Goal: Information Seeking & Learning: Learn about a topic

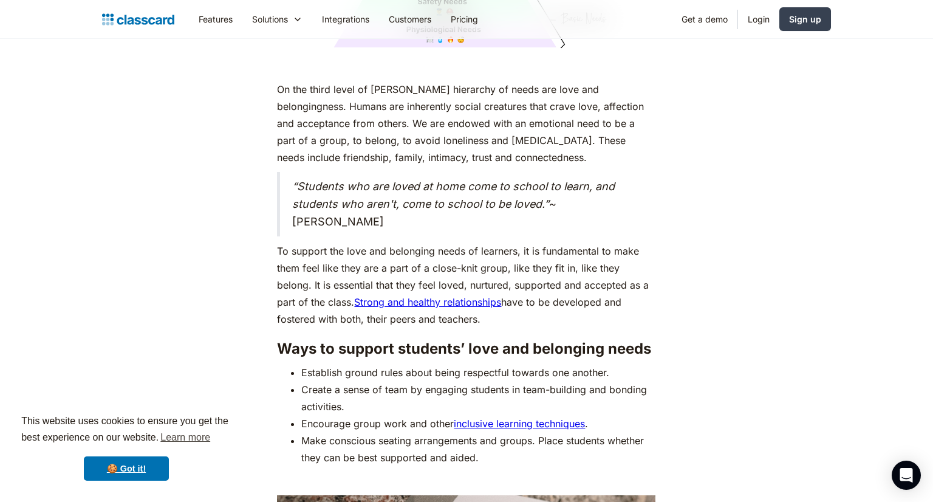
scroll to position [3309, 0]
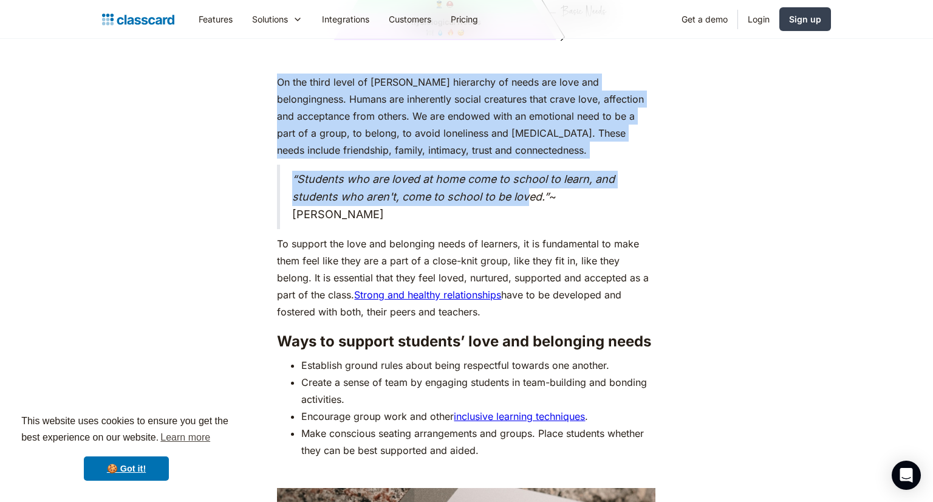
drag, startPoint x: 276, startPoint y: 60, endPoint x: 529, endPoint y: 175, distance: 277.1
click at [529, 175] on div "As humans, we are driven by an innate desire to achieve more, to surpass not ju…" at bounding box center [466, 74] width 379 height 5411
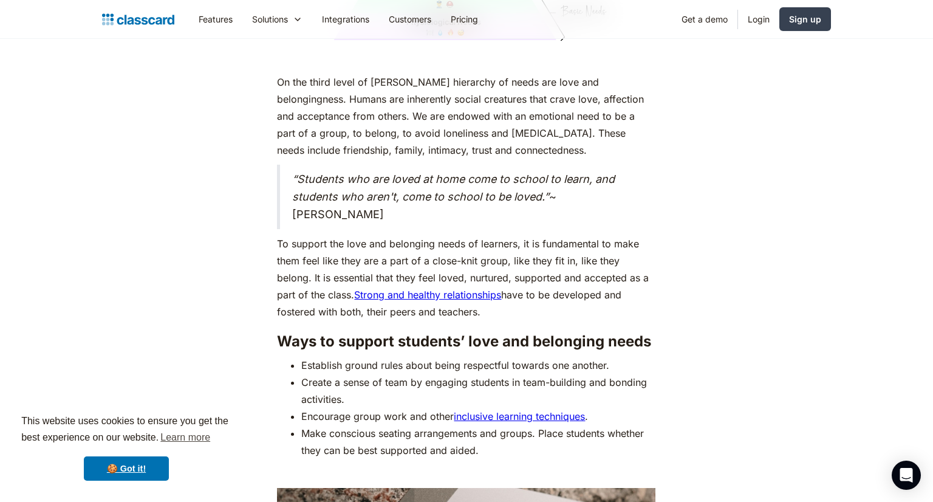
click at [448, 235] on p "To support the love and belonging needs of learners, it is fundamental to make …" at bounding box center [466, 277] width 379 height 85
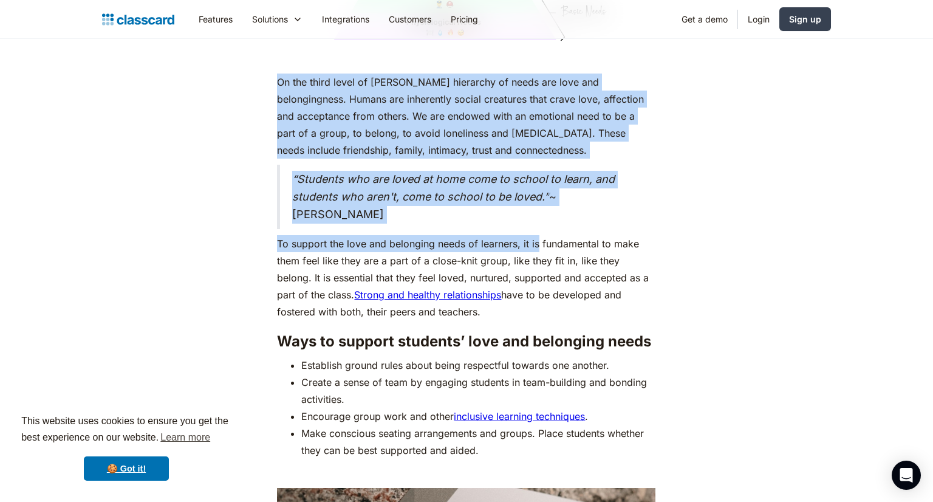
drag, startPoint x: 276, startPoint y: 58, endPoint x: 539, endPoint y: 227, distance: 311.8
click at [539, 227] on div "As humans, we are driven by an innate desire to achieve more, to surpass not ju…" at bounding box center [466, 82] width 386 height 5426
click at [267, 80] on div "As humans, we are driven by an innate desire to achieve more, to surpass not ju…" at bounding box center [466, 82] width 494 height 5426
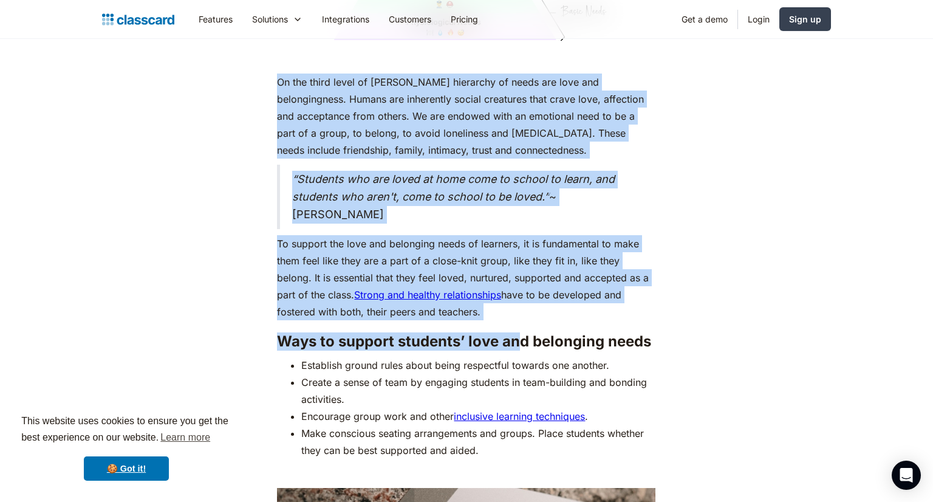
drag, startPoint x: 276, startPoint y: 58, endPoint x: 520, endPoint y: 328, distance: 363.6
click at [520, 328] on div "As humans, we are driven by an innate desire to achieve more, to surpass not ju…" at bounding box center [466, 82] width 386 height 5426
click at [256, 302] on div "As humans, we are driven by an innate desire to achieve more, to surpass not ju…" at bounding box center [466, 82] width 494 height 5426
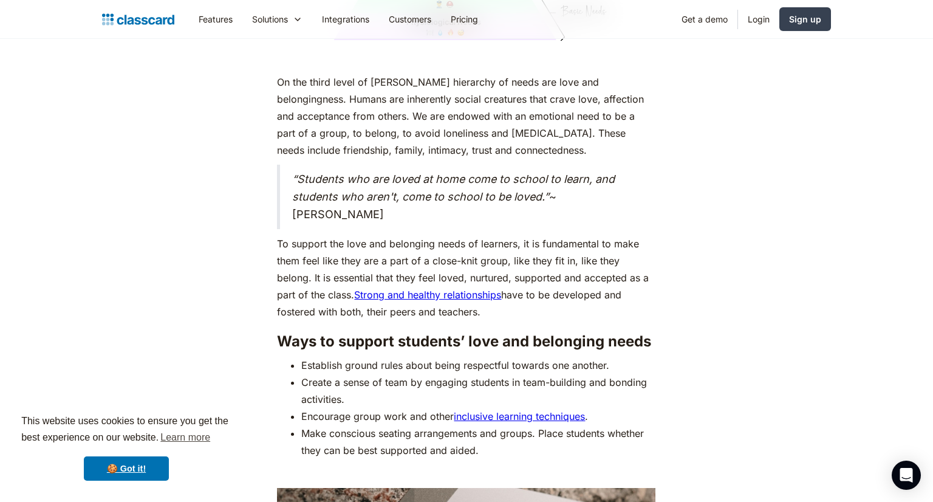
click at [141, 118] on div "As humans, we are driven by an innate desire to achieve more, to surpass not ju…" at bounding box center [466, 82] width 741 height 5426
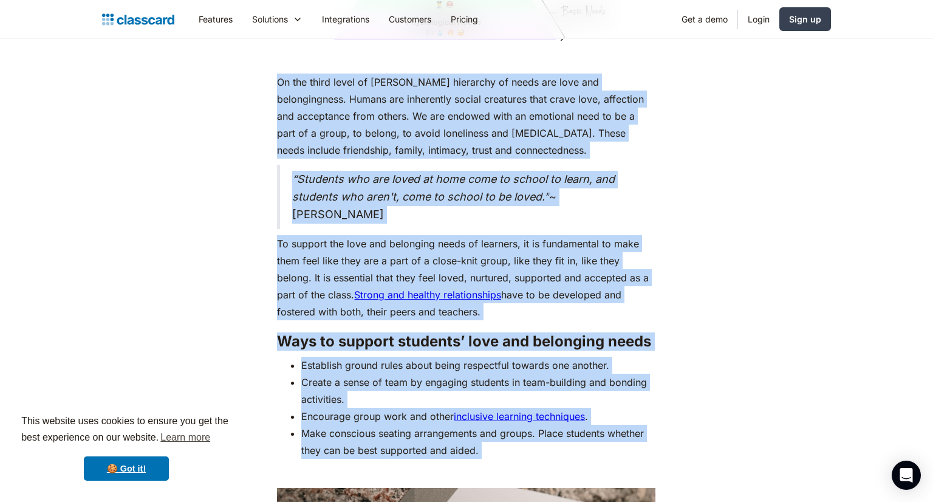
drag, startPoint x: 278, startPoint y: 57, endPoint x: 619, endPoint y: 453, distance: 522.7
click at [619, 453] on div "As humans, we are driven by an innate desire to achieve more, to surpass not ju…" at bounding box center [466, 74] width 379 height 5411
copy div "Lo ips dolor sitam co Adipis’e seddoeius te incid utl etdo mag aliquaenimadm. V…"
